Goal: Find specific page/section: Find specific page/section

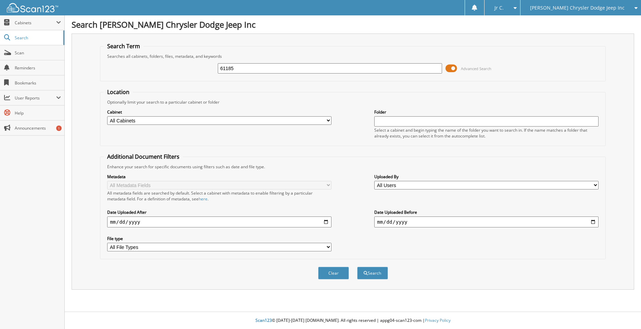
type input "61185"
click at [357, 267] on button "Search" at bounding box center [372, 273] width 31 height 13
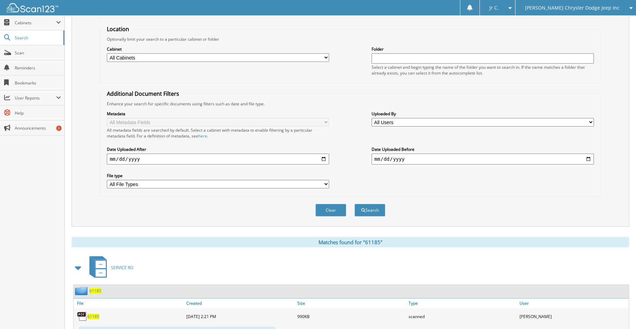
scroll to position [137, 0]
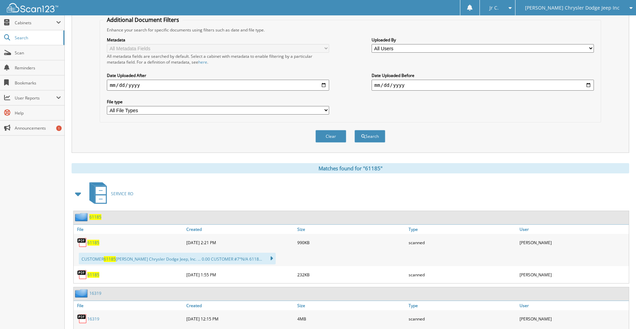
click at [102, 216] on div "61185" at bounding box center [351, 217] width 555 height 13
click at [99, 218] on span "61185" at bounding box center [95, 217] width 12 height 6
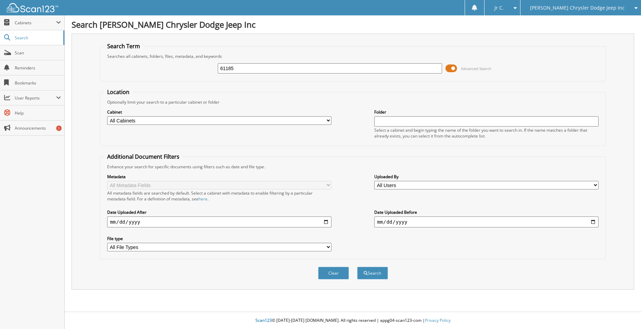
type input "61185"
click at [357, 267] on button "Search" at bounding box center [372, 273] width 31 height 13
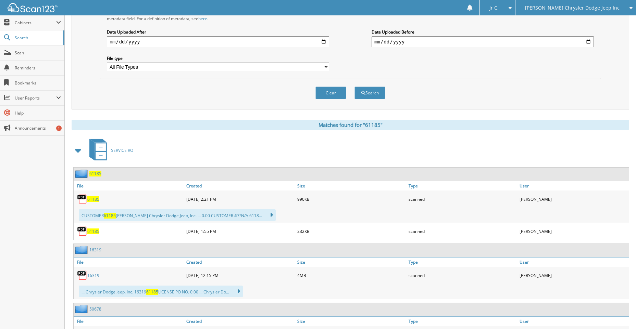
scroll to position [205, 0]
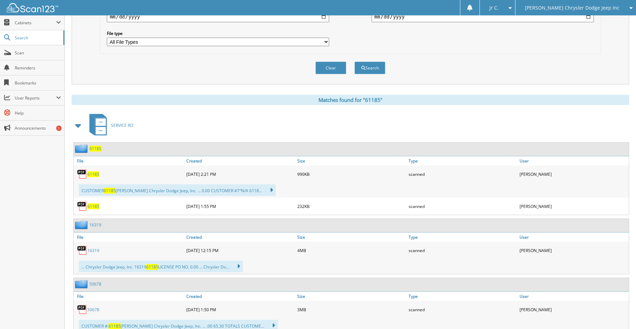
click at [90, 207] on span "61185" at bounding box center [93, 207] width 12 height 6
click at [97, 174] on span "61185" at bounding box center [93, 175] width 12 height 6
